Goal: Find specific page/section: Find specific page/section

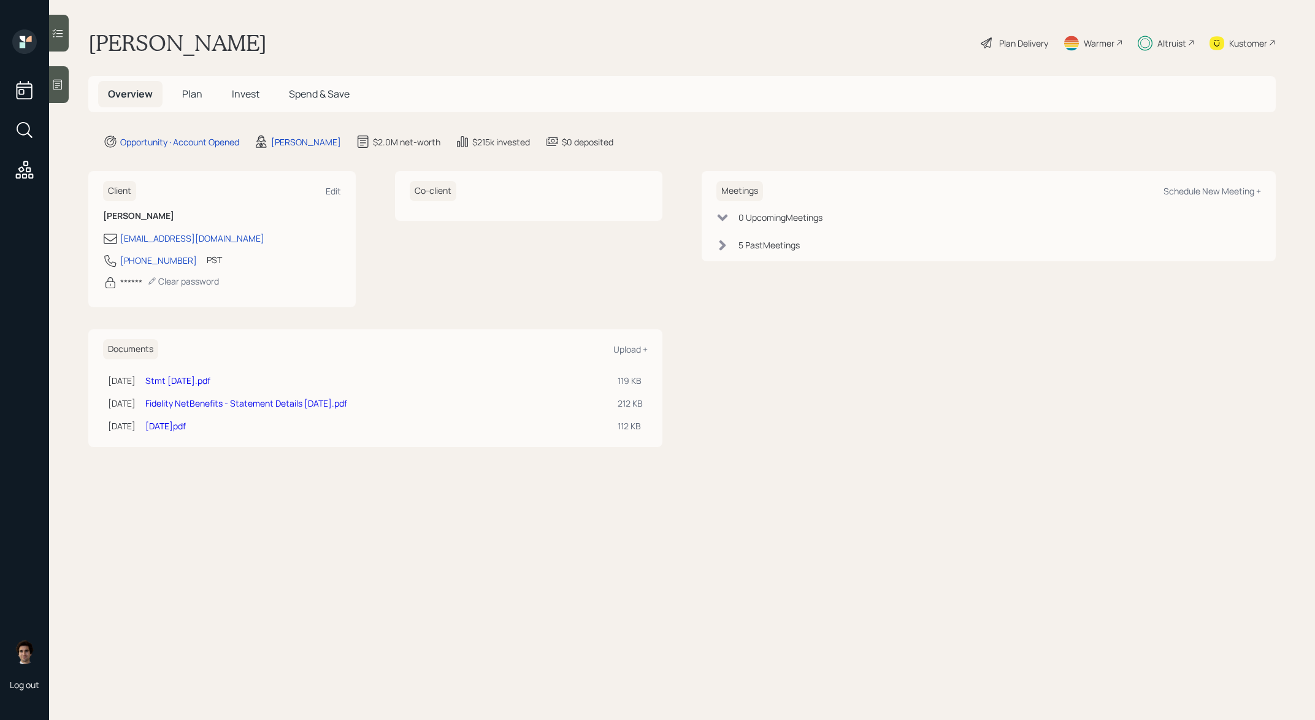
click at [1163, 41] on div "Altruist" at bounding box center [1171, 43] width 29 height 13
